Goal: Book appointment/travel/reservation

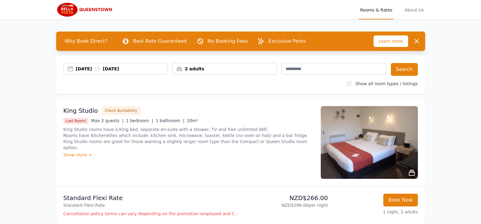
click at [90, 68] on div "[DATE] [DATE]" at bounding box center [122, 69] width 92 height 6
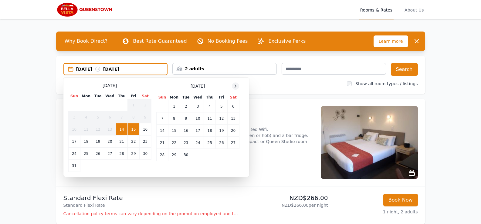
click at [234, 88] on icon at bounding box center [235, 86] width 5 height 5
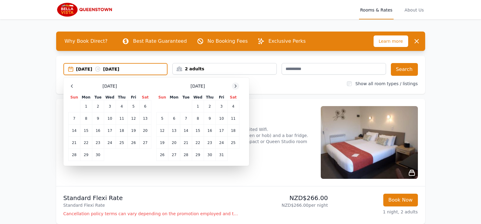
click at [234, 88] on icon at bounding box center [235, 86] width 5 height 5
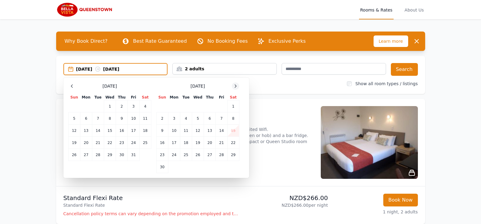
click at [234, 88] on icon at bounding box center [235, 86] width 5 height 5
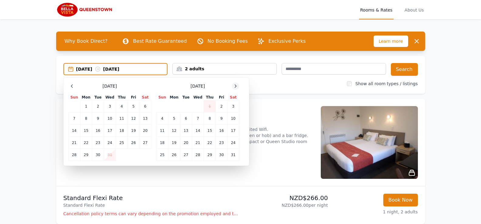
click at [234, 88] on icon at bounding box center [235, 86] width 5 height 5
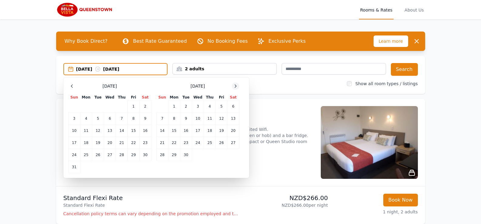
click at [234, 88] on icon at bounding box center [235, 86] width 5 height 5
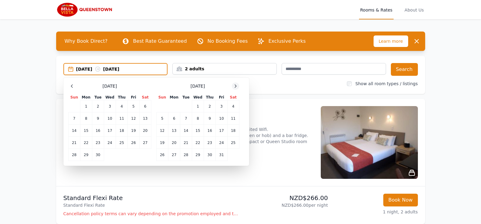
click at [234, 88] on icon at bounding box center [235, 86] width 5 height 5
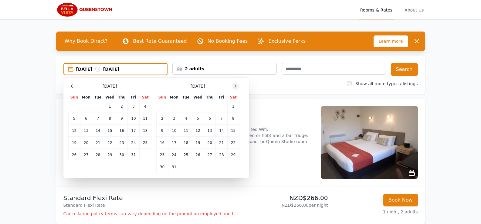
click at [234, 88] on icon at bounding box center [235, 86] width 5 height 5
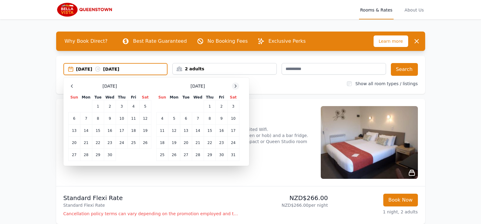
click at [234, 88] on icon at bounding box center [235, 86] width 5 height 5
click at [209, 121] on td "10" at bounding box center [210, 118] width 12 height 12
click at [236, 119] on td "12" at bounding box center [233, 118] width 12 height 12
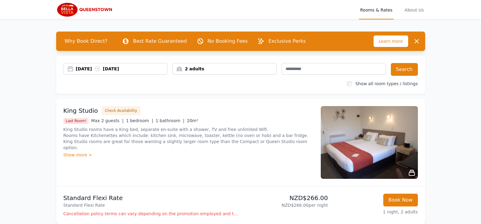
click at [224, 68] on div "2 adults" at bounding box center [224, 69] width 104 height 6
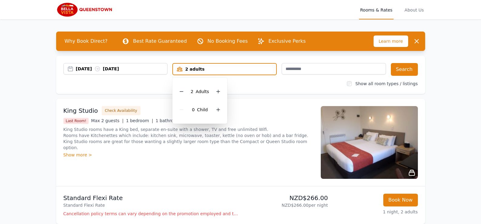
click at [224, 68] on div "2 adults" at bounding box center [224, 69] width 103 height 6
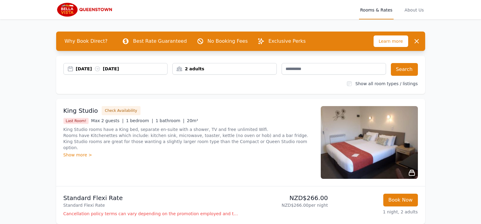
click at [224, 68] on div "2 adults" at bounding box center [224, 69] width 104 height 6
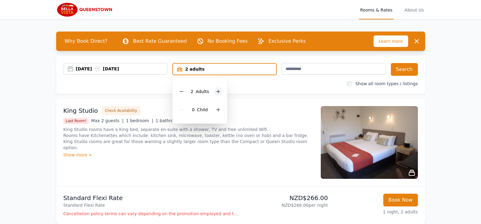
click at [217, 94] on icon at bounding box center [218, 91] width 5 height 5
click at [216, 112] on div at bounding box center [218, 109] width 8 height 8
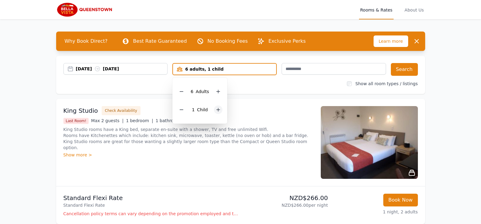
click at [216, 112] on div at bounding box center [218, 109] width 8 height 8
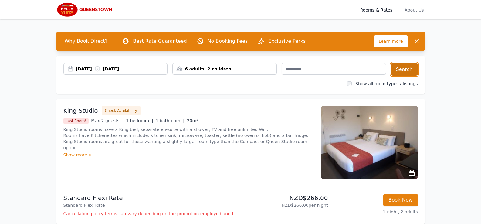
click at [401, 70] on button "Search" at bounding box center [403, 69] width 27 height 13
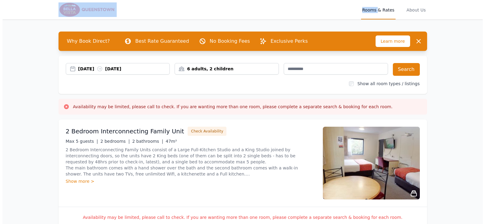
scroll to position [142, 0]
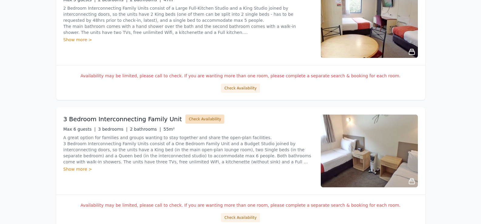
click at [189, 122] on button "Check Availability" at bounding box center [204, 119] width 39 height 9
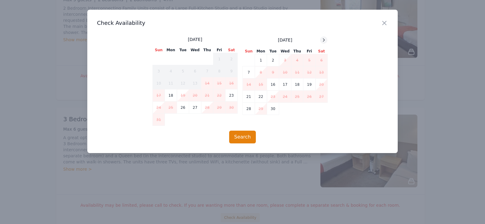
click at [323, 42] on icon at bounding box center [323, 40] width 5 height 5
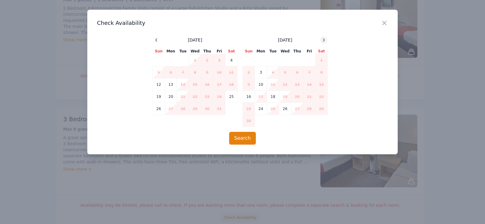
click at [323, 42] on icon at bounding box center [323, 40] width 5 height 5
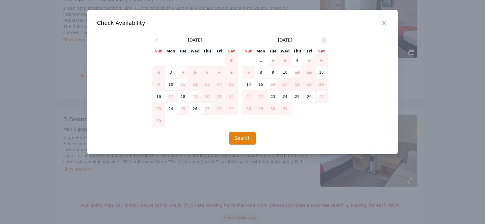
click at [323, 42] on icon at bounding box center [323, 40] width 5 height 5
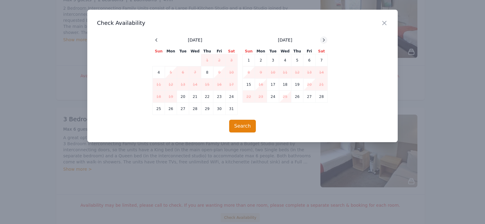
click at [323, 42] on icon at bounding box center [323, 40] width 5 height 5
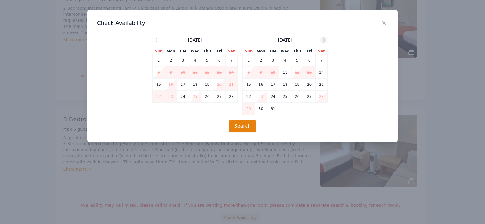
click at [323, 42] on icon at bounding box center [323, 40] width 5 height 5
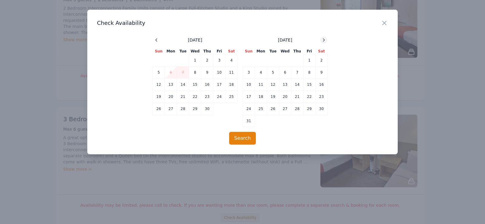
click at [323, 42] on icon at bounding box center [323, 40] width 5 height 5
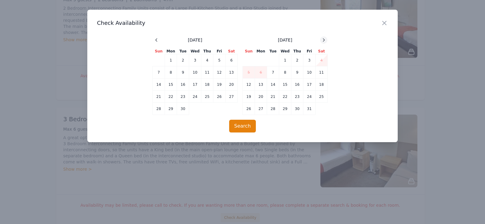
click at [323, 42] on icon at bounding box center [323, 40] width 5 height 5
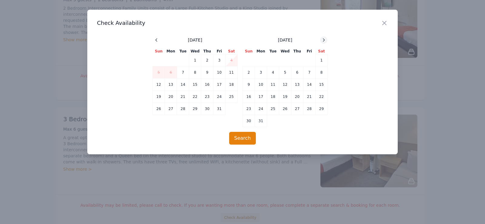
click at [323, 42] on icon at bounding box center [323, 40] width 5 height 5
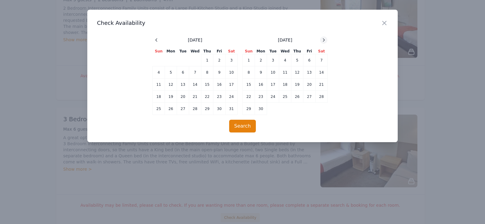
click at [323, 42] on icon at bounding box center [323, 40] width 5 height 5
click at [298, 75] on td "10" at bounding box center [297, 72] width 12 height 12
click at [320, 75] on td "12" at bounding box center [322, 72] width 12 height 12
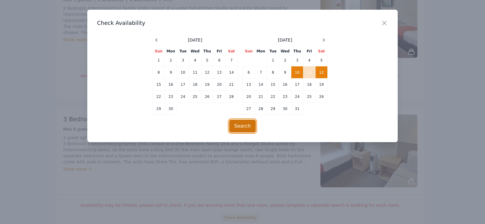
click at [248, 128] on button "Search" at bounding box center [242, 126] width 27 height 13
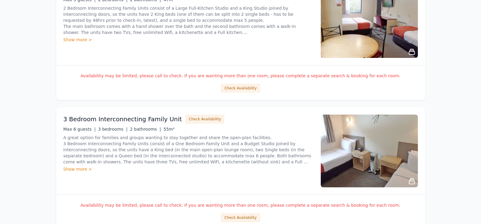
click at [81, 171] on div "Show more >" at bounding box center [188, 169] width 250 height 6
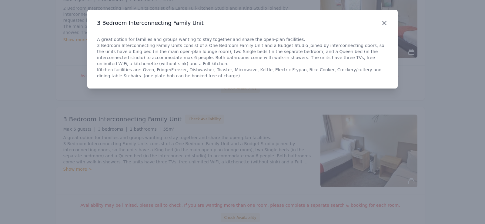
click at [386, 25] on icon "button" at bounding box center [384, 22] width 7 height 7
click at [386, 25] on div "Close" at bounding box center [389, 19] width 17 height 19
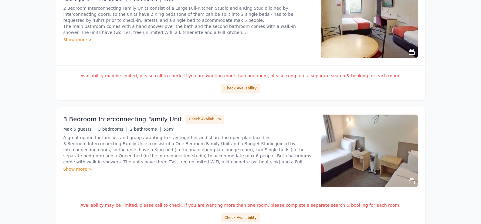
scroll to position [0, 0]
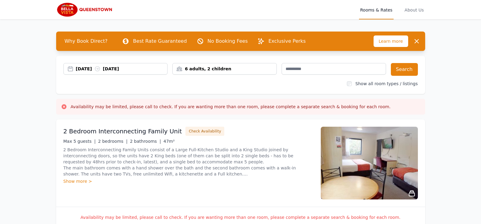
click at [374, 11] on span "Rooms & Rates" at bounding box center [376, 9] width 35 height 19
click at [376, 11] on span "Rooms & Rates" at bounding box center [376, 9] width 35 height 19
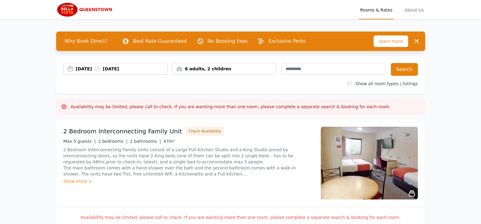
click at [376, 11] on span "Rooms & Rates" at bounding box center [376, 9] width 35 height 19
click at [381, 12] on span "Rooms & Rates" at bounding box center [376, 9] width 35 height 19
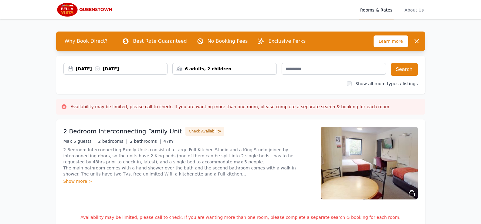
click at [372, 18] on span "Rooms & Rates" at bounding box center [376, 9] width 35 height 19
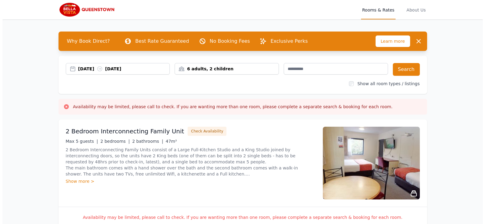
scroll to position [142, 0]
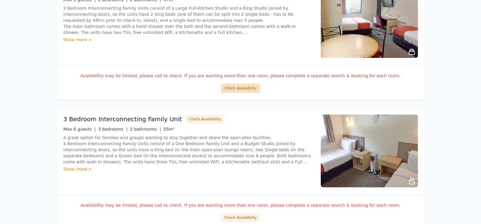
click at [236, 88] on button "Check Availability" at bounding box center [240, 88] width 39 height 9
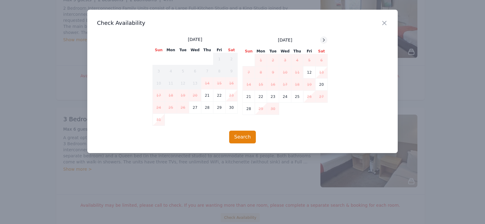
click at [323, 39] on icon at bounding box center [324, 40] width 2 height 3
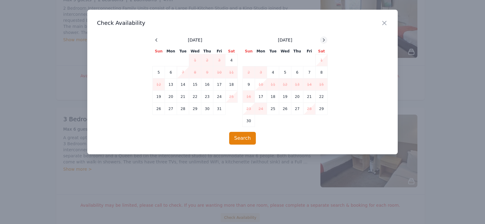
click at [323, 39] on icon at bounding box center [324, 40] width 2 height 3
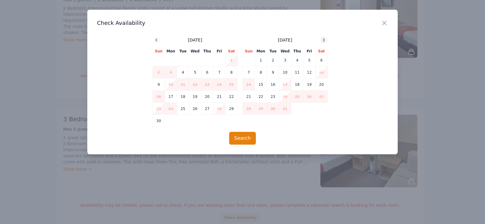
click at [323, 39] on icon at bounding box center [324, 40] width 2 height 3
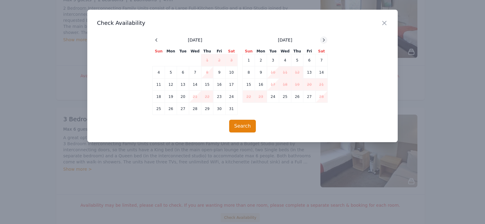
click at [323, 39] on icon at bounding box center [324, 40] width 2 height 3
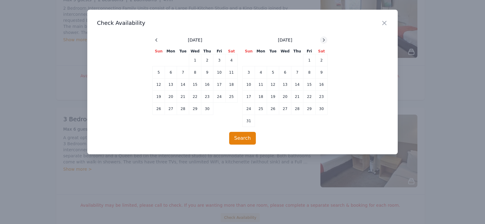
click at [323, 39] on icon at bounding box center [324, 40] width 2 height 3
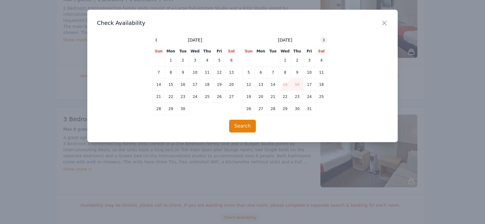
click at [323, 39] on icon at bounding box center [324, 40] width 2 height 3
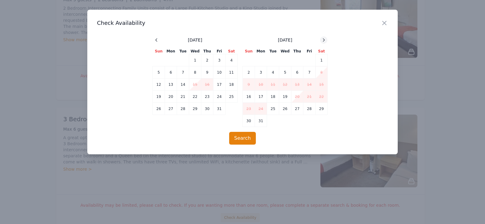
click at [323, 39] on icon at bounding box center [324, 40] width 2 height 3
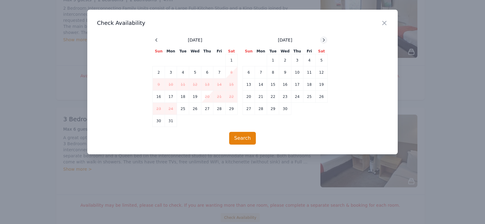
click at [323, 39] on icon at bounding box center [324, 40] width 2 height 3
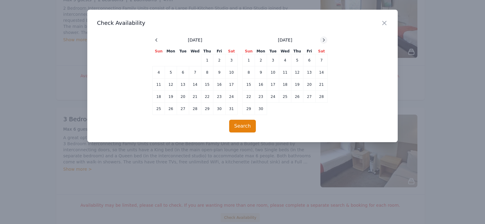
click at [323, 39] on icon at bounding box center [324, 40] width 2 height 3
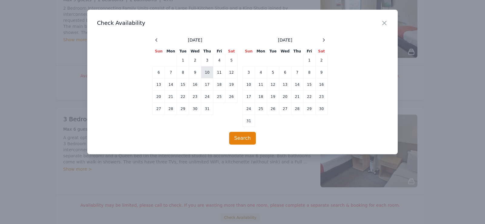
click at [205, 71] on td "10" at bounding box center [207, 72] width 12 height 12
click at [230, 76] on td "12" at bounding box center [232, 72] width 12 height 12
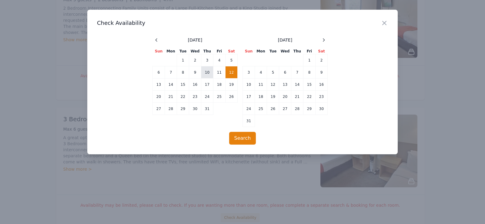
click at [206, 73] on td "10" at bounding box center [207, 72] width 12 height 12
click at [239, 137] on button "Search" at bounding box center [242, 138] width 27 height 13
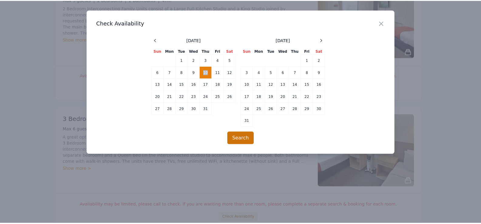
scroll to position [29, 0]
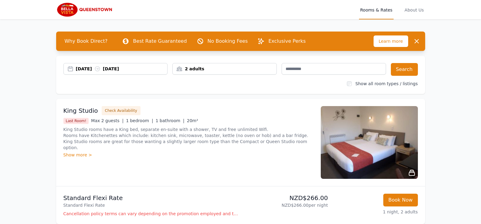
click at [85, 66] on div "[DATE] [DATE]" at bounding box center [122, 69] width 92 height 6
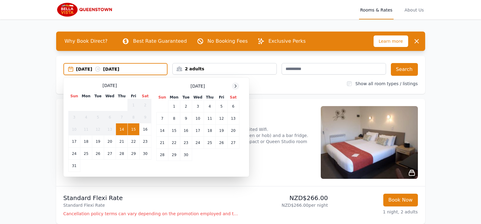
click at [236, 88] on icon at bounding box center [235, 86] width 5 height 5
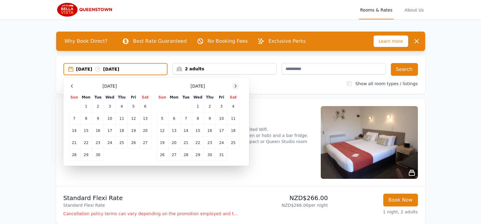
click at [236, 88] on icon at bounding box center [235, 86] width 5 height 5
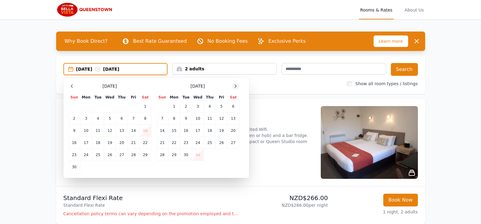
click at [236, 88] on icon at bounding box center [235, 86] width 5 height 5
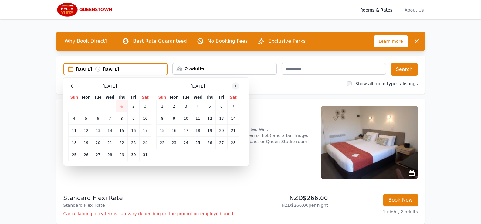
click at [236, 88] on icon at bounding box center [235, 86] width 5 height 5
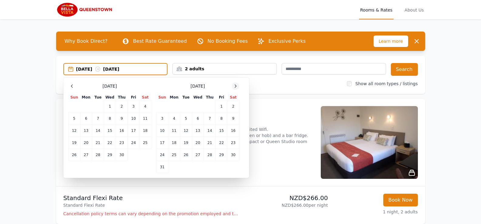
click at [236, 88] on icon at bounding box center [235, 86] width 5 height 5
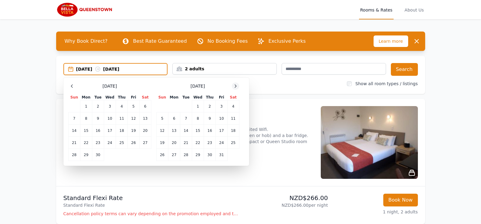
click at [236, 88] on icon at bounding box center [235, 86] width 5 height 5
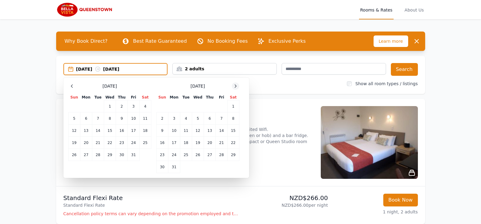
click at [236, 88] on icon at bounding box center [235, 86] width 5 height 5
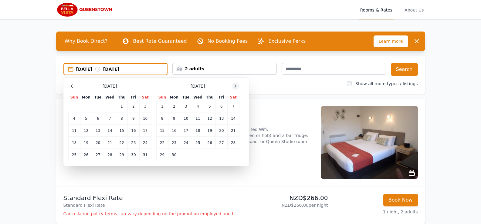
click at [236, 88] on icon at bounding box center [235, 86] width 5 height 5
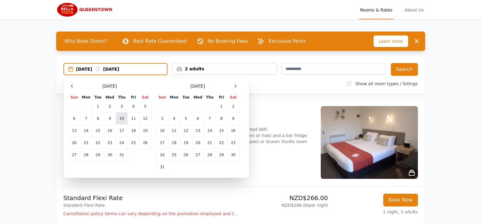
click at [123, 120] on td "10" at bounding box center [122, 118] width 12 height 12
click at [144, 120] on td "12" at bounding box center [145, 118] width 12 height 12
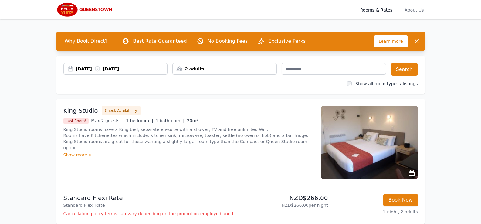
click at [204, 67] on div "2 adults" at bounding box center [224, 69] width 104 height 6
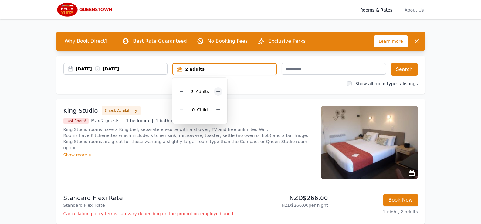
click at [219, 95] on div at bounding box center [218, 91] width 8 height 8
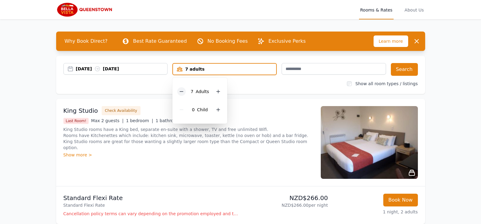
click at [182, 90] on icon at bounding box center [181, 91] width 5 height 5
click at [217, 112] on div at bounding box center [218, 109] width 8 height 8
click at [405, 71] on button "Search" at bounding box center [403, 69] width 27 height 13
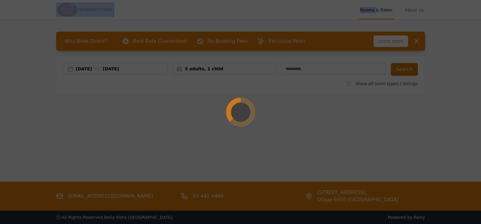
click at [405, 71] on div at bounding box center [240, 112] width 481 height 224
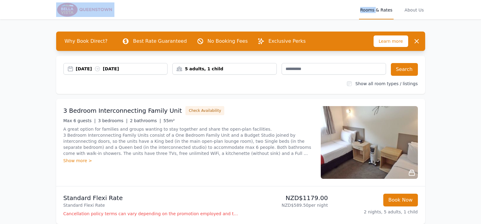
click at [196, 69] on div "5 adults, 1 child" at bounding box center [224, 69] width 104 height 6
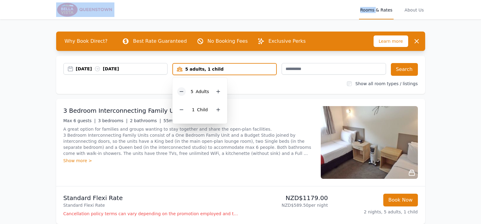
click at [182, 90] on icon at bounding box center [181, 91] width 5 height 5
click at [409, 72] on button "Search" at bounding box center [403, 69] width 27 height 13
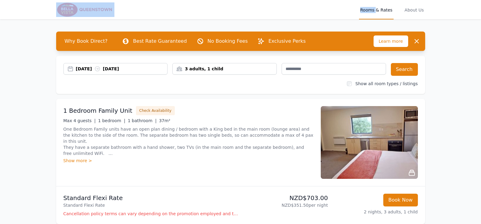
click at [211, 71] on div "3 adults, 1 child" at bounding box center [224, 69] width 104 height 6
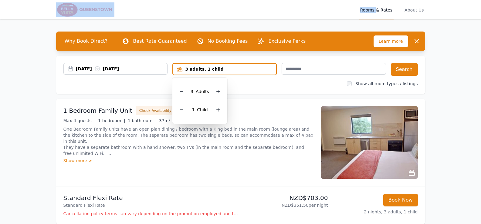
click at [211, 71] on div "3 adults, 1 child" at bounding box center [224, 69] width 103 height 6
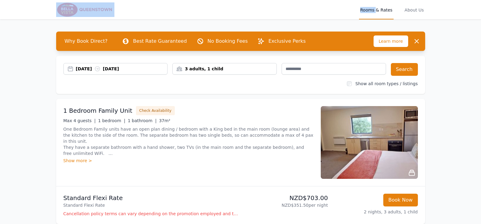
click at [211, 71] on div "3 adults, 1 child" at bounding box center [224, 69] width 104 height 6
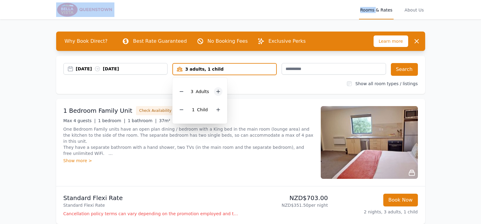
click at [217, 93] on icon at bounding box center [217, 91] width 3 height 3
click at [217, 112] on icon at bounding box center [218, 109] width 5 height 5
click at [411, 71] on button "Search" at bounding box center [403, 69] width 27 height 13
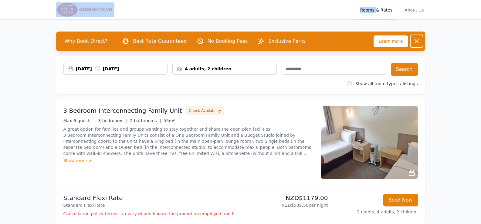
click at [419, 43] on icon "button" at bounding box center [416, 41] width 7 height 7
click at [419, 56] on div "[DATE] [DATE] 4 adults, 2 children Search Show all room types / listings" at bounding box center [240, 75] width 369 height 38
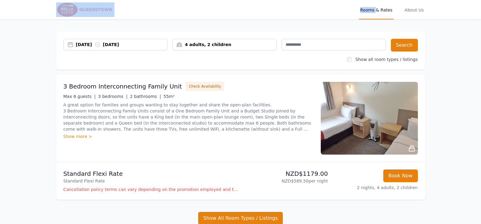
click at [182, 45] on div "4 adults, 2 children" at bounding box center [224, 45] width 104 height 6
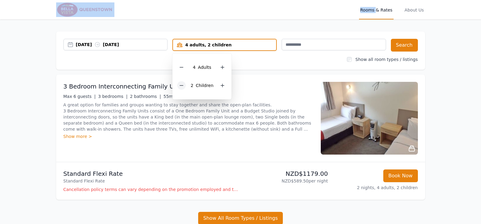
click at [183, 87] on icon at bounding box center [181, 85] width 5 height 5
click at [216, 69] on icon at bounding box center [218, 67] width 5 height 5
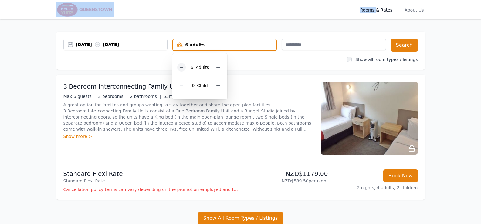
click at [181, 69] on icon at bounding box center [181, 67] width 5 height 5
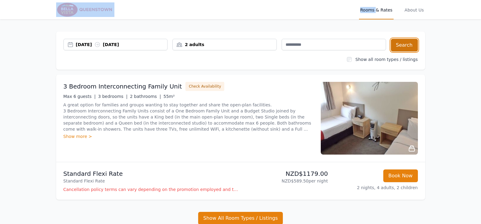
click at [411, 47] on button "Search" at bounding box center [403, 45] width 27 height 13
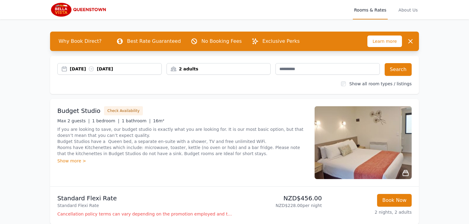
click at [191, 71] on div "2 adults" at bounding box center [219, 69] width 104 height 6
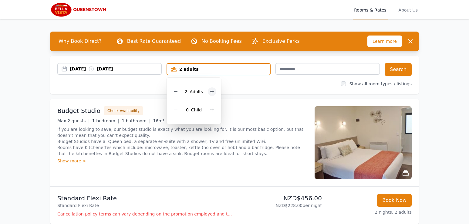
click at [213, 91] on icon at bounding box center [211, 91] width 5 height 5
click at [176, 94] on icon at bounding box center [175, 91] width 5 height 5
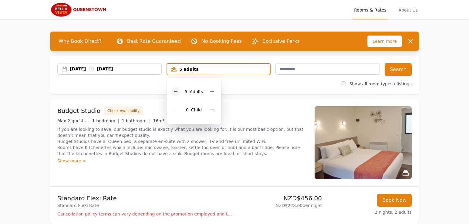
click at [176, 94] on icon at bounding box center [175, 91] width 5 height 5
click at [211, 113] on div at bounding box center [212, 109] width 8 height 8
click at [397, 70] on button "Search" at bounding box center [397, 69] width 27 height 13
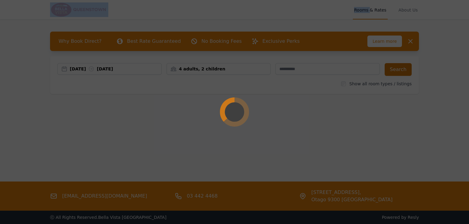
click at [397, 70] on div at bounding box center [234, 112] width 469 height 224
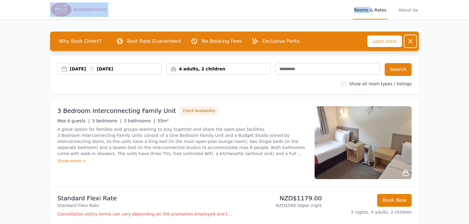
click at [412, 41] on icon "button" at bounding box center [410, 41] width 7 height 7
click at [412, 56] on div "[DATE] [DATE] 4 adults, 2 children Search Show all room types / listings" at bounding box center [234, 75] width 369 height 38
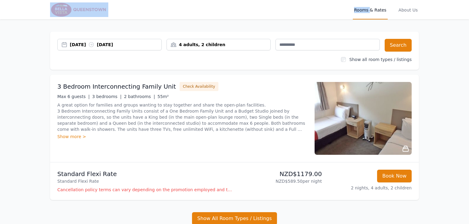
click at [175, 46] on div "4 adults, 2 children" at bounding box center [219, 45] width 104 height 6
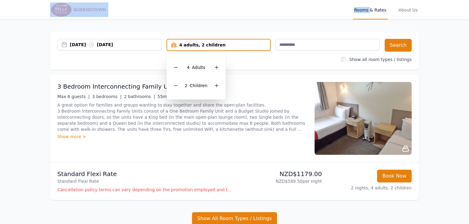
click at [175, 46] on div "4 adults, 2 children" at bounding box center [218, 45] width 103 height 6
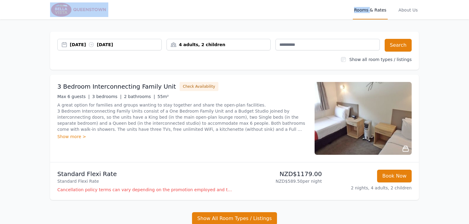
click at [192, 46] on div "4 adults, 2 children" at bounding box center [219, 45] width 104 height 6
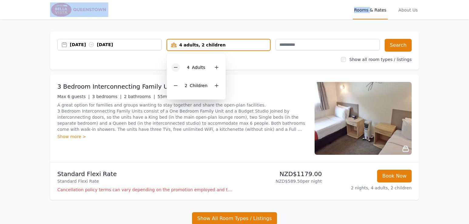
click at [176, 69] on icon at bounding box center [175, 67] width 5 height 5
click at [177, 86] on icon at bounding box center [175, 85] width 5 height 5
click at [400, 49] on button "Search" at bounding box center [397, 45] width 27 height 13
